Goal: Task Accomplishment & Management: Complete application form

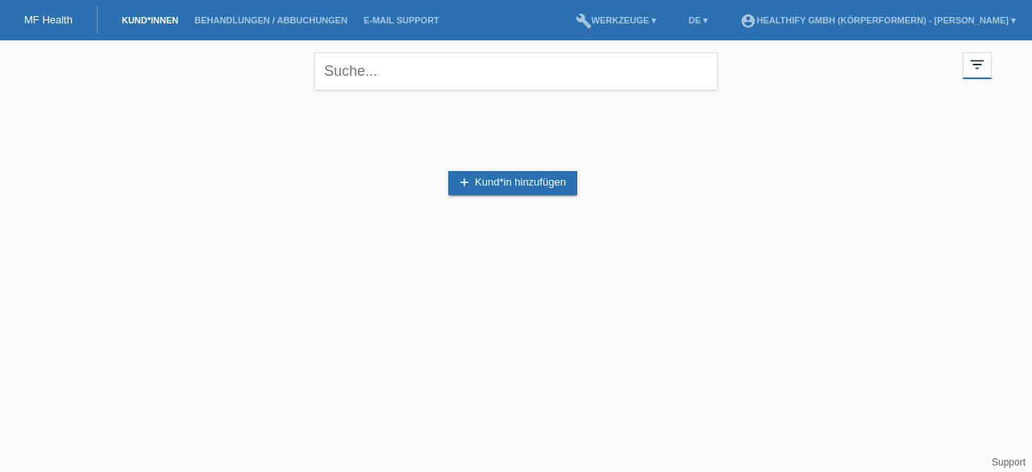
click at [486, 179] on link "add Kund*in hinzufügen" at bounding box center [512, 183] width 129 height 24
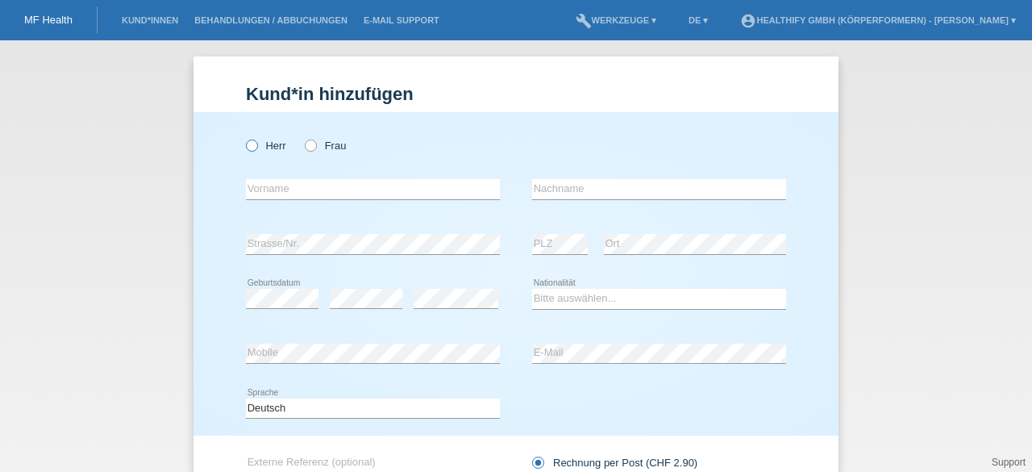
click at [243, 137] on icon at bounding box center [243, 137] width 0 height 0
click at [249, 148] on input "Herr" at bounding box center [251, 144] width 10 height 10
radio input "true"
click at [264, 184] on input "text" at bounding box center [373, 189] width 254 height 20
type input "[PERSON_NAME]"
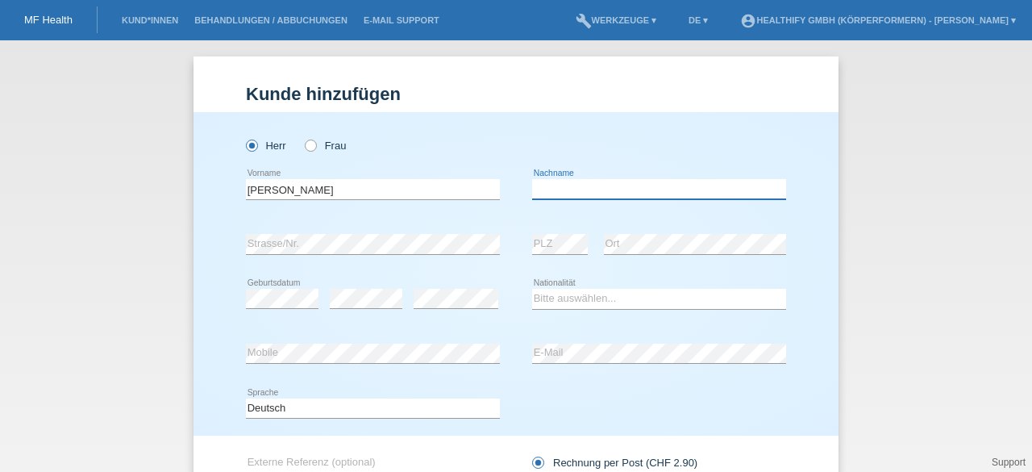
click at [544, 185] on input "text" at bounding box center [659, 189] width 254 height 20
type input "[PERSON_NAME]"
click at [346, 255] on div "error Strasse/Nr." at bounding box center [373, 244] width 254 height 55
select select "CH"
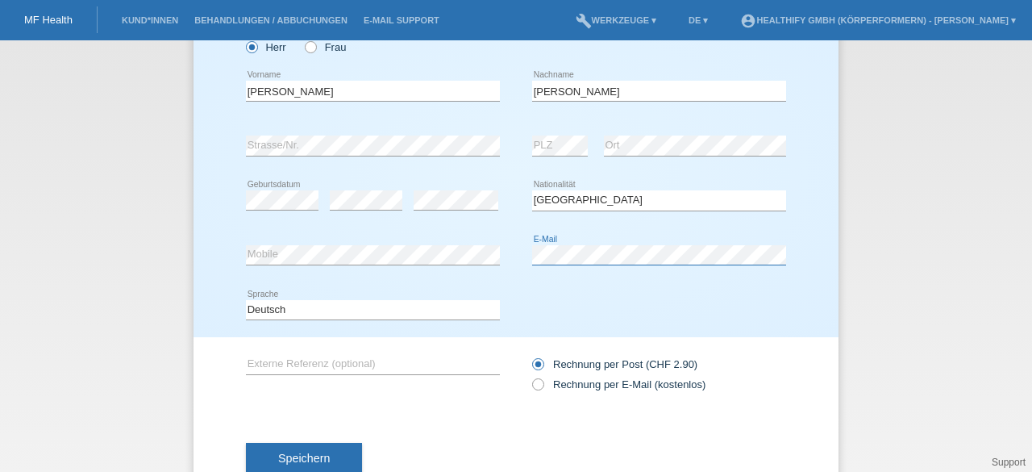
scroll to position [103, 0]
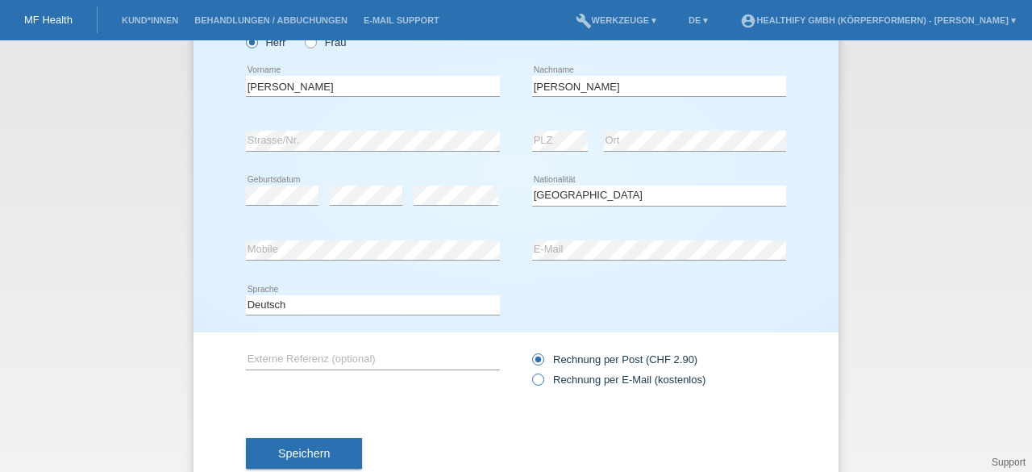
click at [530, 371] on icon at bounding box center [530, 371] width 0 height 0
click at [532, 377] on input "Rechnung per E-Mail (kostenlos)" at bounding box center [537, 383] width 10 height 20
radio input "true"
click at [313, 454] on span "Speichern" at bounding box center [304, 453] width 52 height 13
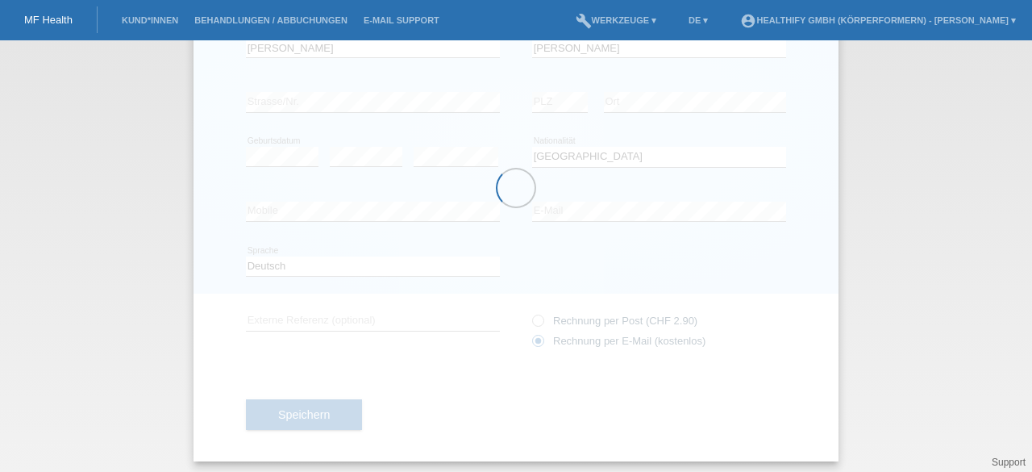
scroll to position [147, 0]
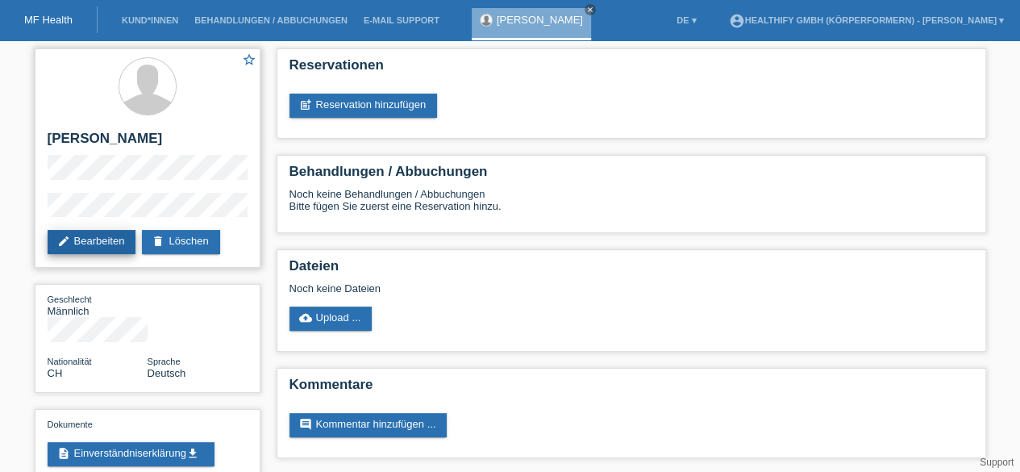
click at [97, 243] on link "edit Bearbeiten" at bounding box center [92, 242] width 89 height 24
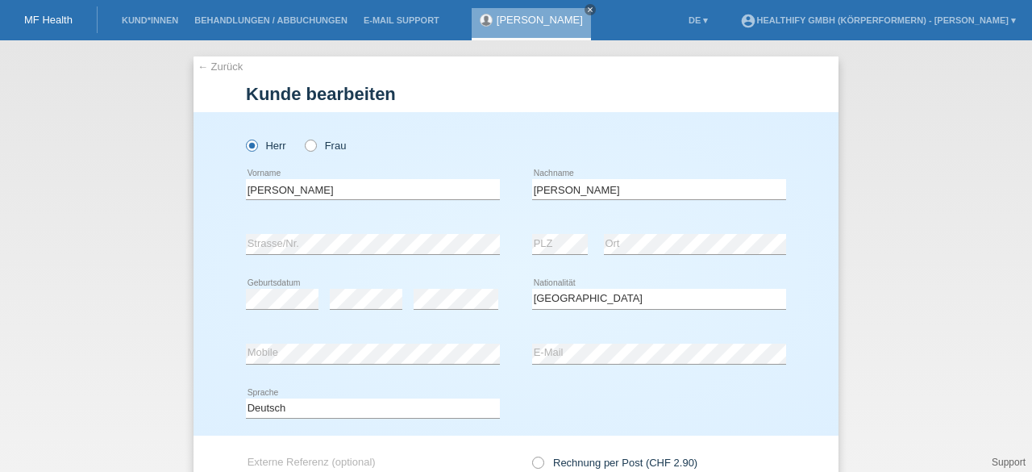
select select "CH"
click at [302, 137] on icon at bounding box center [302, 137] width 0 height 0
click at [305, 148] on input "Frau" at bounding box center [310, 144] width 10 height 10
radio input "true"
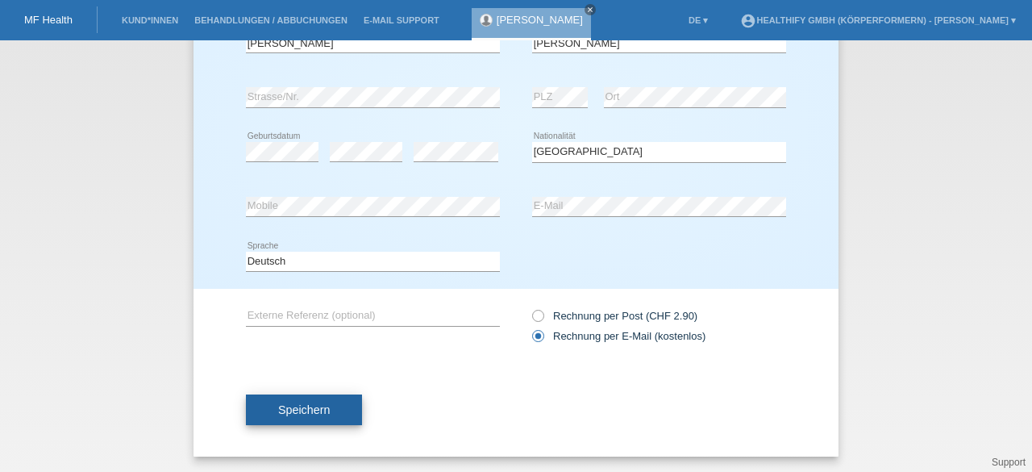
click at [323, 406] on button "Speichern" at bounding box center [304, 409] width 116 height 31
